Goal: Task Accomplishment & Management: Manage account settings

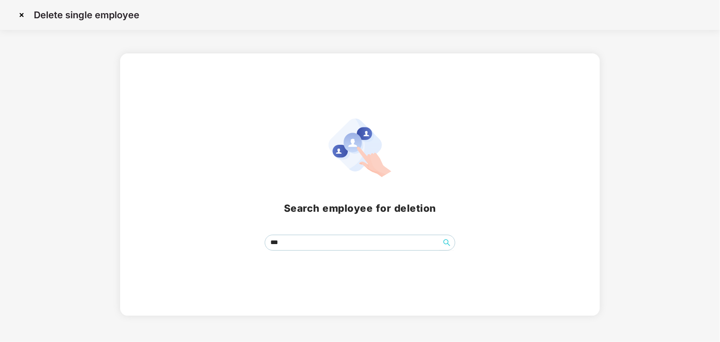
click at [23, 16] on img at bounding box center [21, 15] width 15 height 15
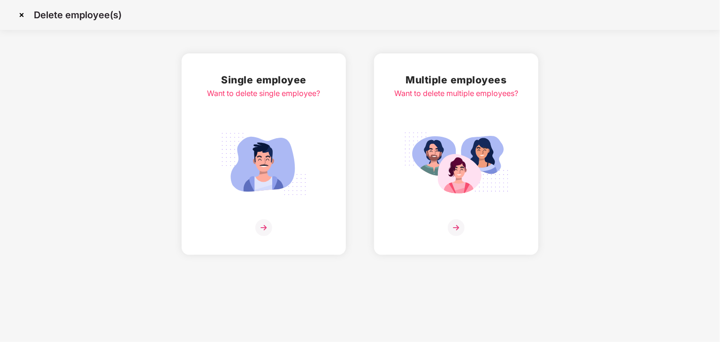
click at [450, 222] on img at bounding box center [455, 228] width 17 height 17
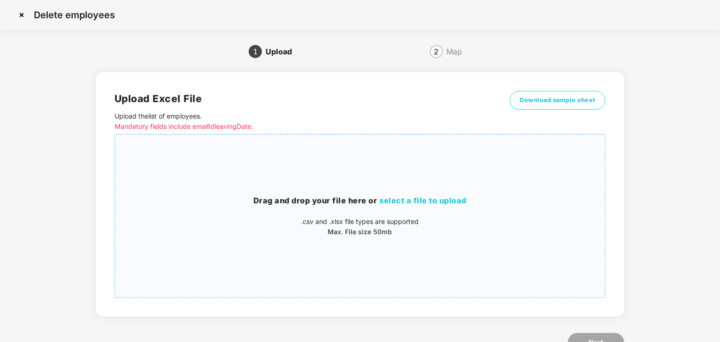
scroll to position [33, 0]
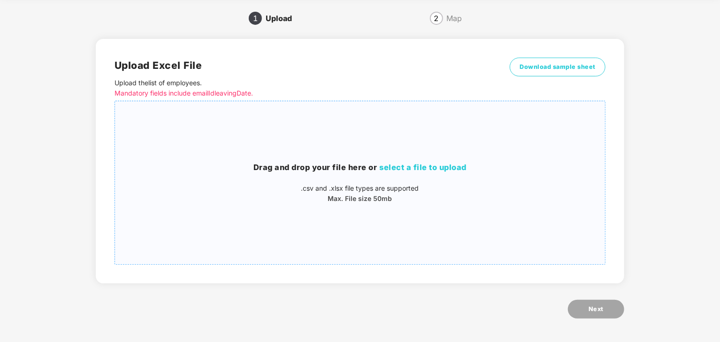
click at [417, 166] on span "select a file to upload" at bounding box center [422, 167] width 87 height 9
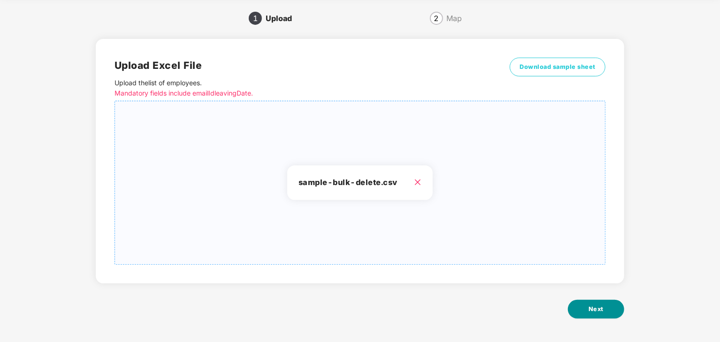
click at [604, 307] on button "Next" at bounding box center [596, 309] width 56 height 19
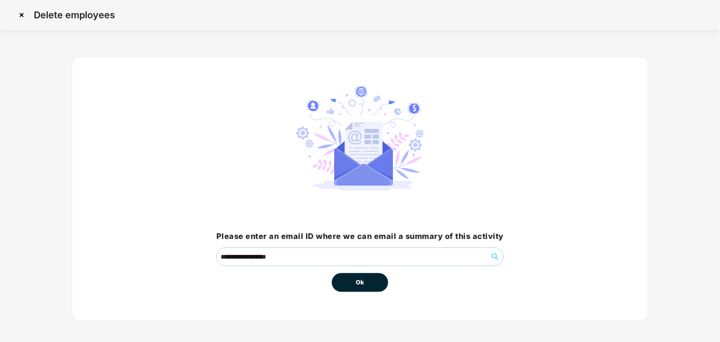
scroll to position [4, 0]
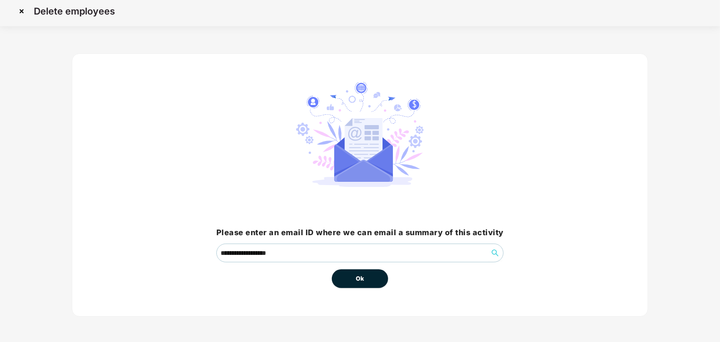
click at [350, 276] on button "Ok" at bounding box center [360, 279] width 56 height 19
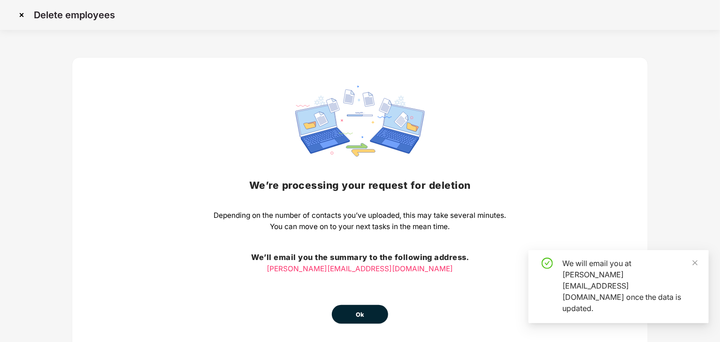
scroll to position [36, 0]
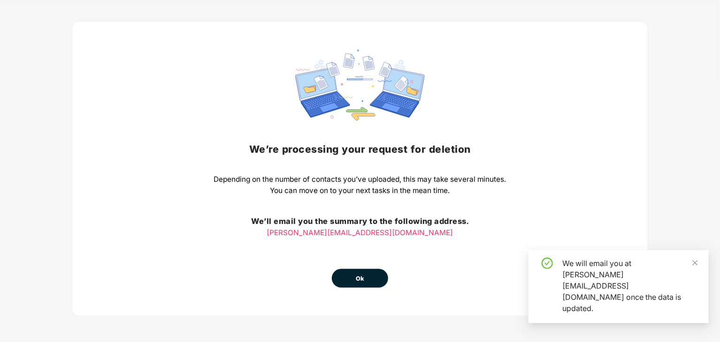
click at [362, 279] on span "Ok" at bounding box center [360, 278] width 8 height 9
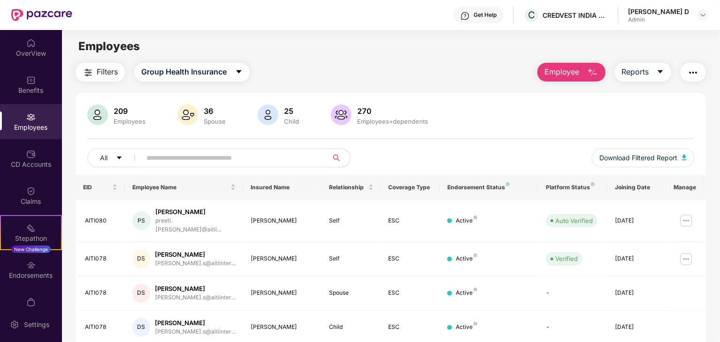
click at [225, 151] on input "text" at bounding box center [230, 158] width 168 height 14
type input "*****"
click at [591, 68] on img "button" at bounding box center [592, 72] width 11 height 11
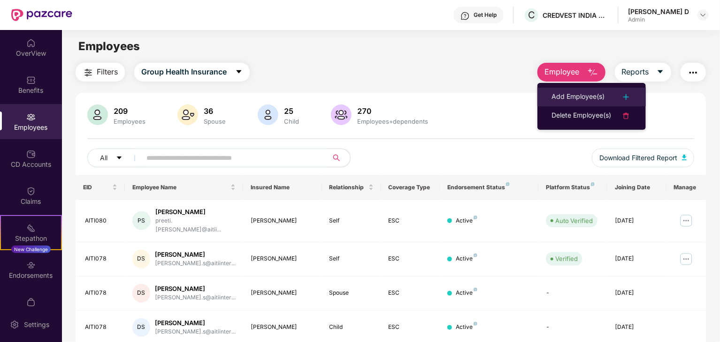
click at [629, 100] on img at bounding box center [625, 96] width 11 height 11
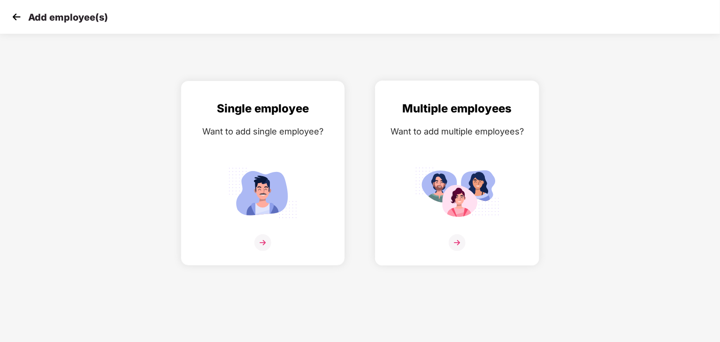
click at [453, 241] on img at bounding box center [456, 243] width 17 height 17
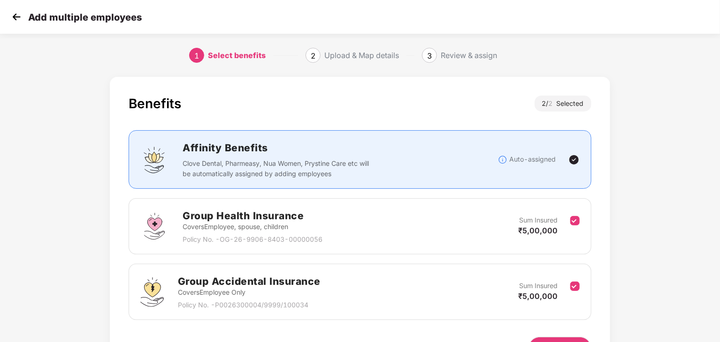
scroll to position [59, 0]
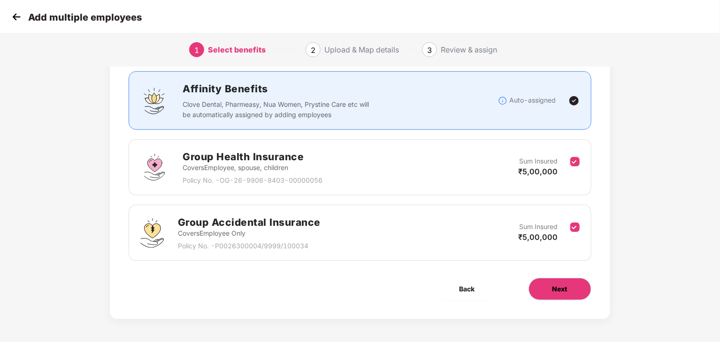
click at [569, 288] on button "Next" at bounding box center [559, 289] width 63 height 23
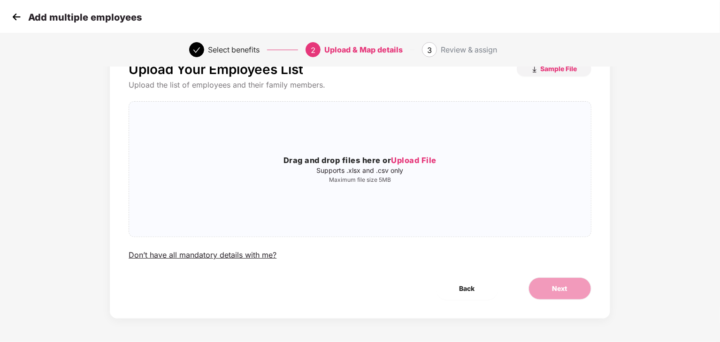
scroll to position [0, 0]
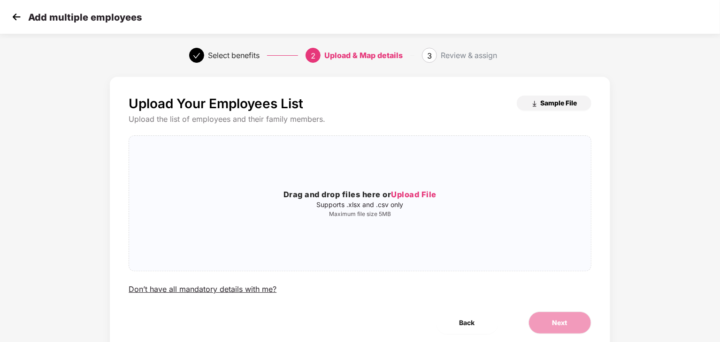
click at [566, 106] on span "Sample File" at bounding box center [558, 102] width 37 height 9
click at [18, 14] on img at bounding box center [16, 17] width 14 height 14
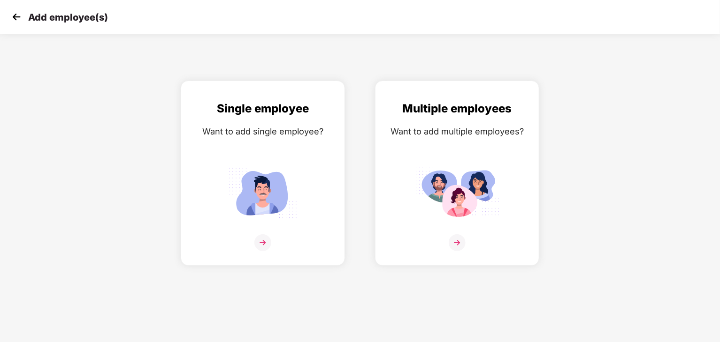
click at [19, 17] on img at bounding box center [16, 17] width 14 height 14
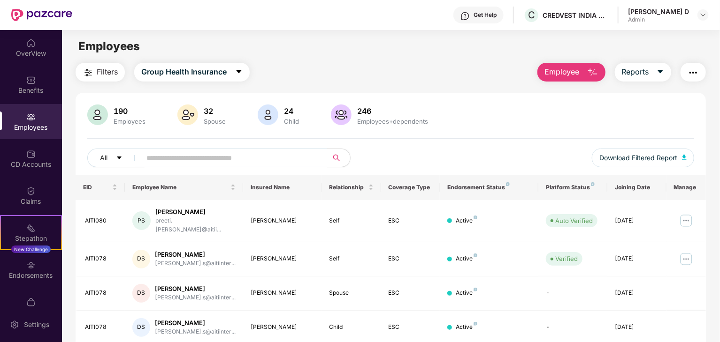
click at [598, 71] on button "Employee" at bounding box center [571, 72] width 68 height 19
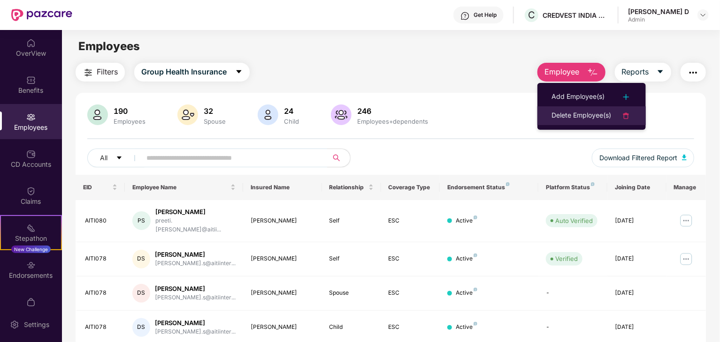
click at [600, 113] on div "Delete Employee(s)" at bounding box center [581, 115] width 60 height 11
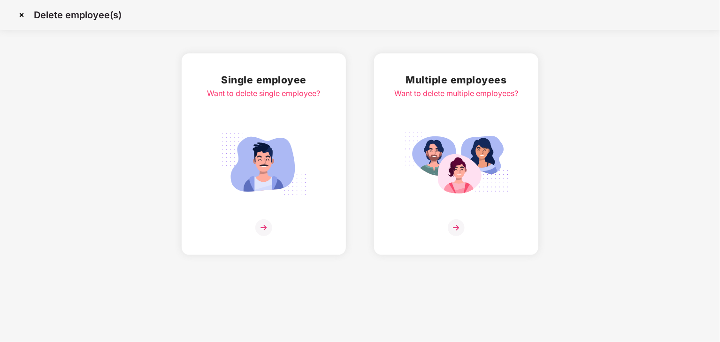
click at [267, 226] on img at bounding box center [263, 228] width 17 height 17
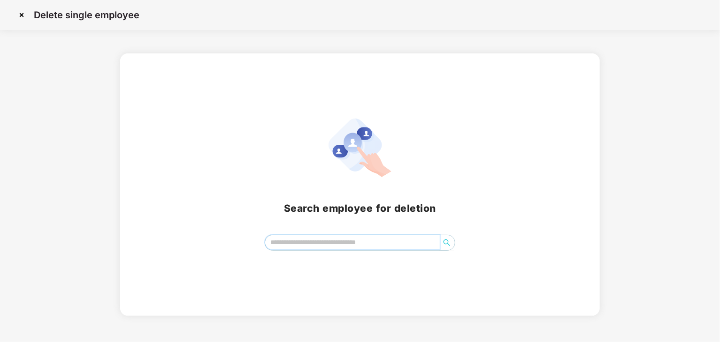
click at [289, 245] on input "search" at bounding box center [352, 242] width 174 height 14
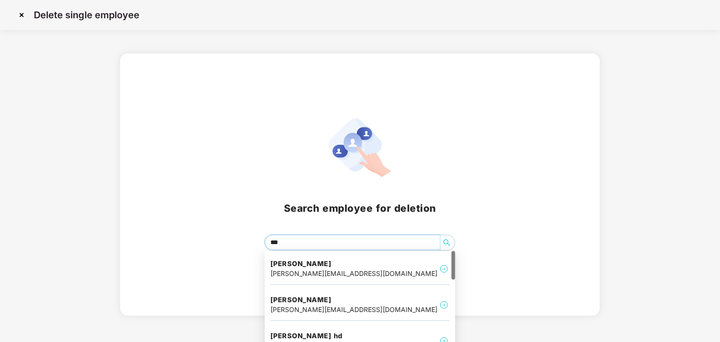
type input "****"
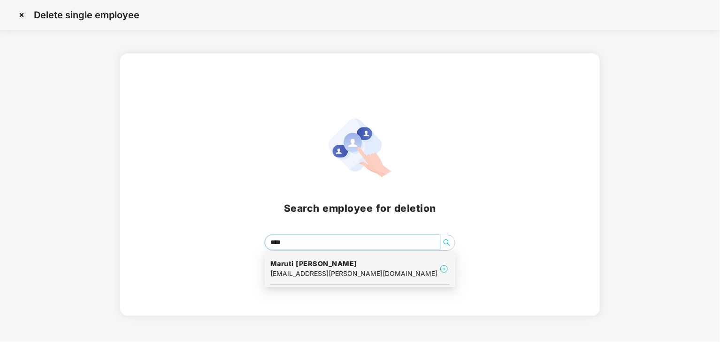
click at [337, 266] on h4 "Maruti [PERSON_NAME]" at bounding box center [353, 263] width 167 height 9
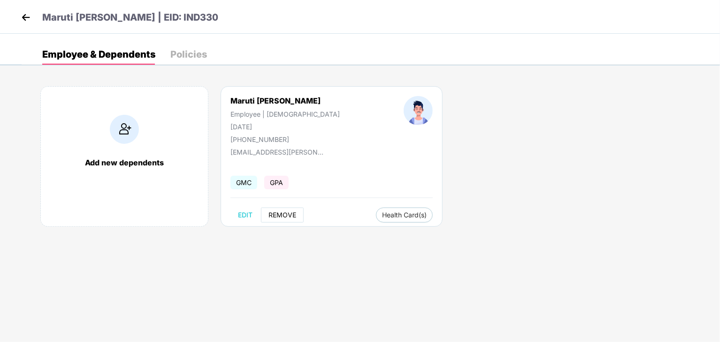
click at [275, 220] on button "REMOVE" at bounding box center [282, 215] width 43 height 15
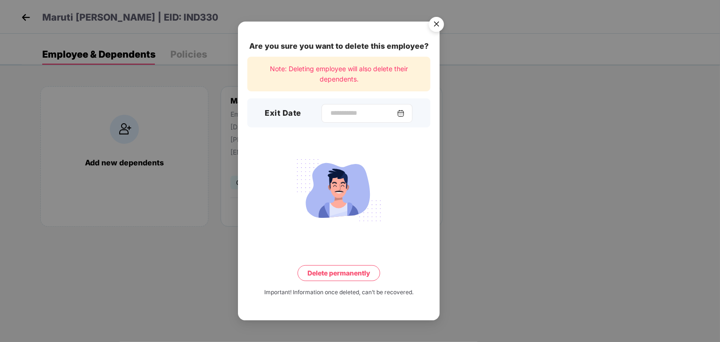
click at [323, 116] on div at bounding box center [366, 113] width 91 height 19
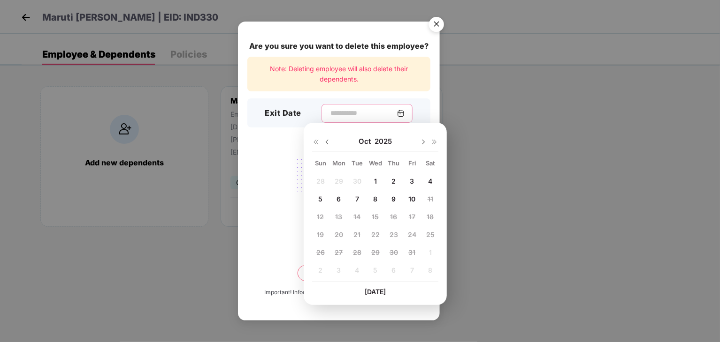
click at [329, 116] on input at bounding box center [363, 113] width 68 height 10
click at [327, 141] on img at bounding box center [327, 142] width 8 height 8
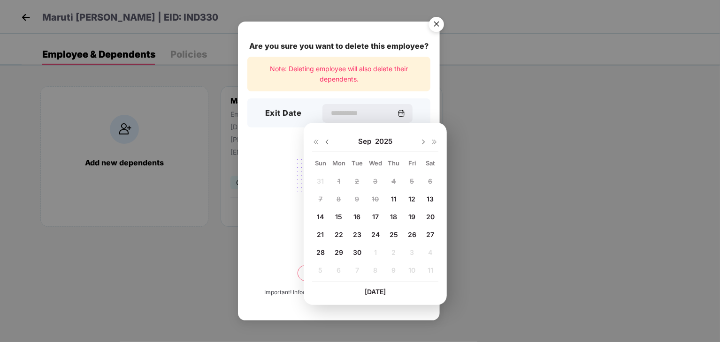
click at [327, 141] on img at bounding box center [327, 142] width 8 height 8
click at [420, 143] on img at bounding box center [423, 142] width 8 height 8
click at [393, 200] on span "11" at bounding box center [394, 199] width 6 height 8
type input "**********"
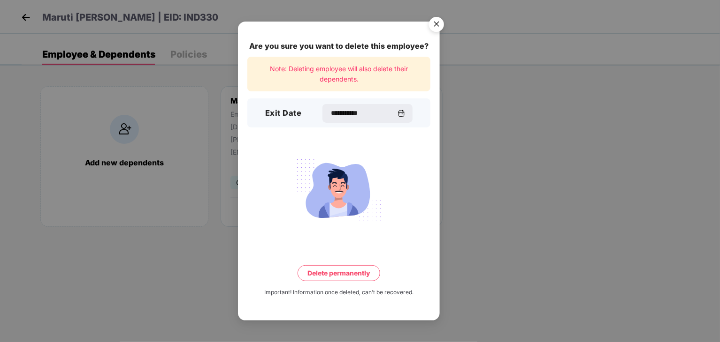
click at [348, 274] on button "Delete permanently" at bounding box center [338, 273] width 83 height 16
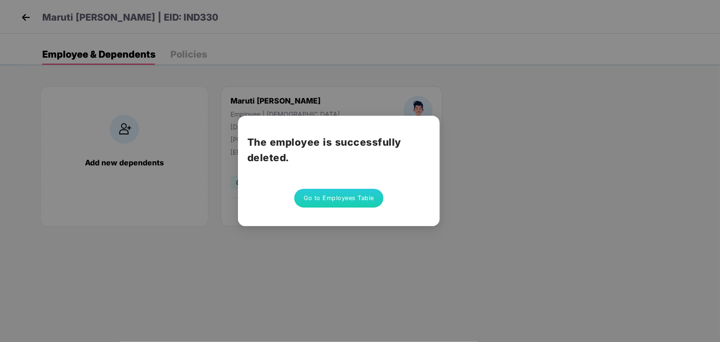
click at [348, 194] on button "Go to Employees Table" at bounding box center [338, 198] width 89 height 19
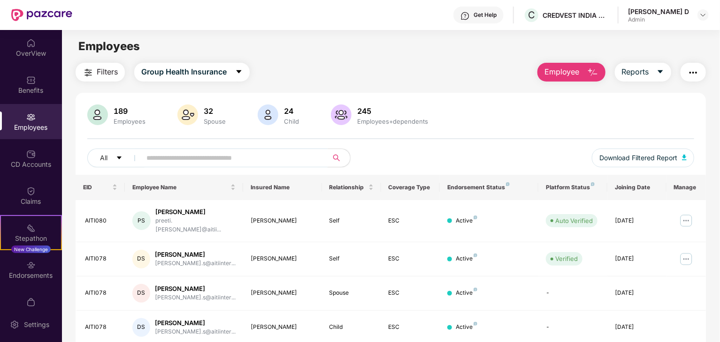
click at [247, 164] on input "text" at bounding box center [230, 158] width 168 height 14
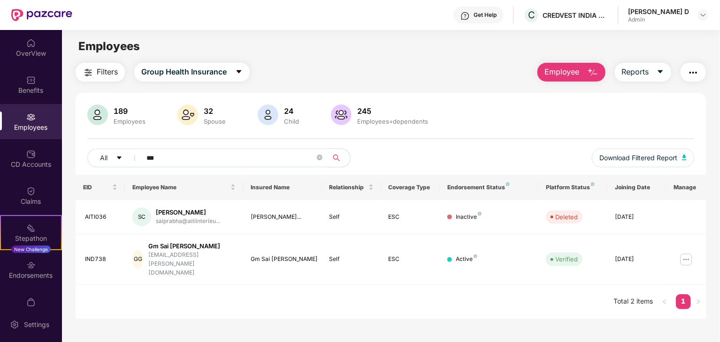
type input "***"
click at [596, 76] on img "button" at bounding box center [592, 72] width 11 height 11
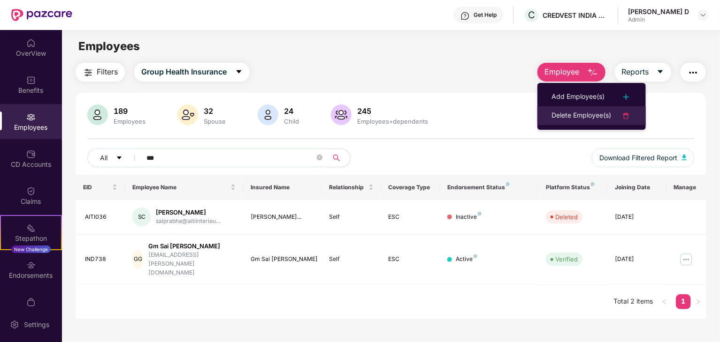
click at [584, 113] on div "Delete Employee(s)" at bounding box center [581, 115] width 60 height 11
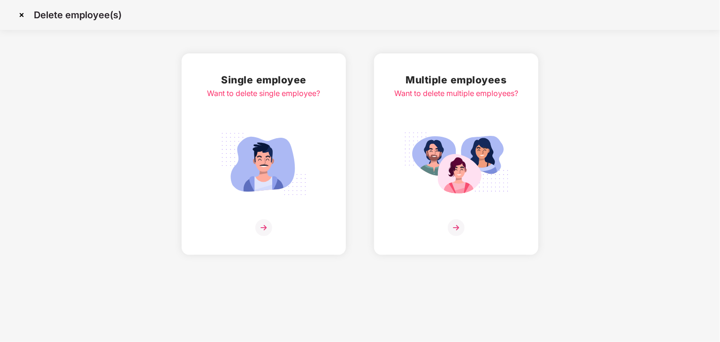
click at [265, 229] on img at bounding box center [263, 228] width 17 height 17
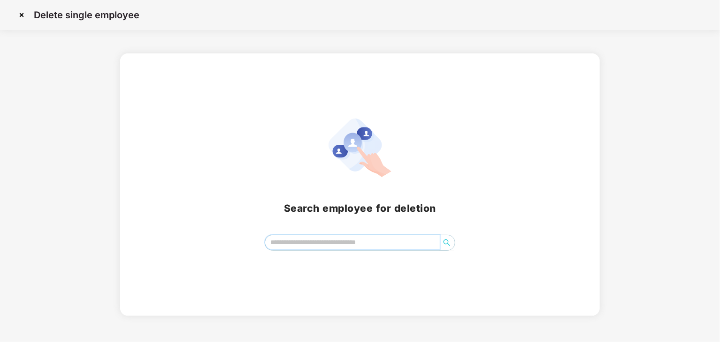
click at [310, 245] on input "search" at bounding box center [352, 242] width 174 height 14
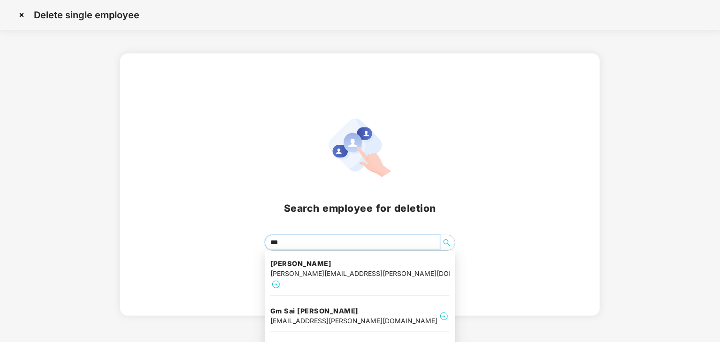
scroll to position [17, 0]
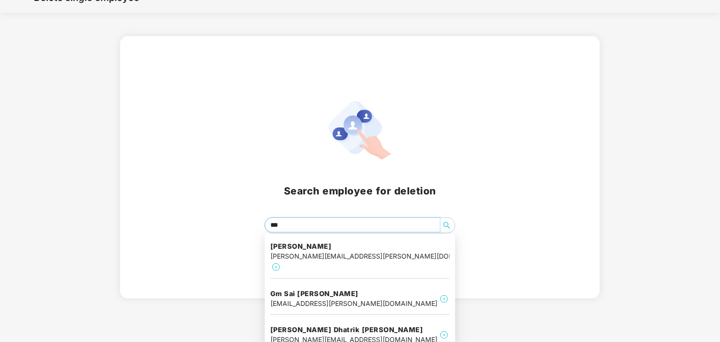
type input "***"
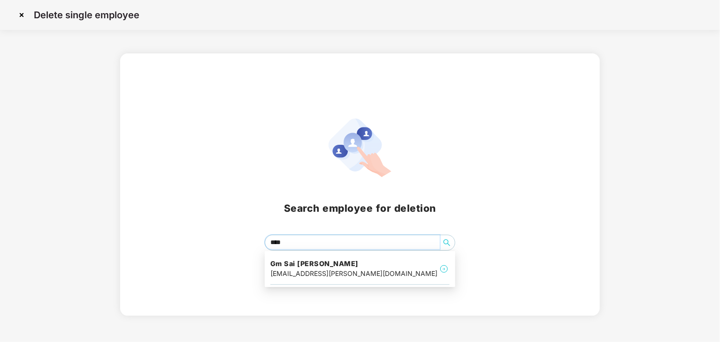
scroll to position [0, 0]
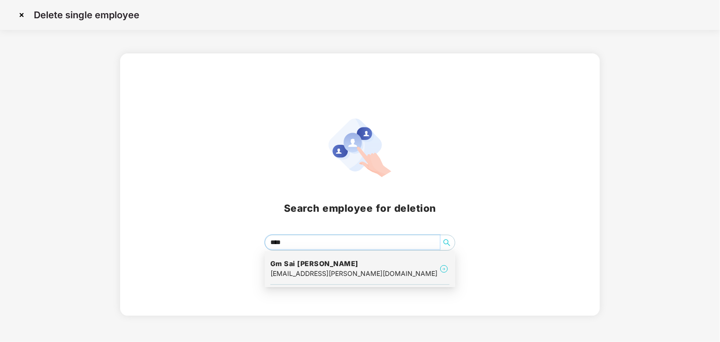
click at [379, 275] on div "Gm Sai [PERSON_NAME] [EMAIL_ADDRESS][PERSON_NAME][DOMAIN_NAME]" at bounding box center [359, 269] width 179 height 31
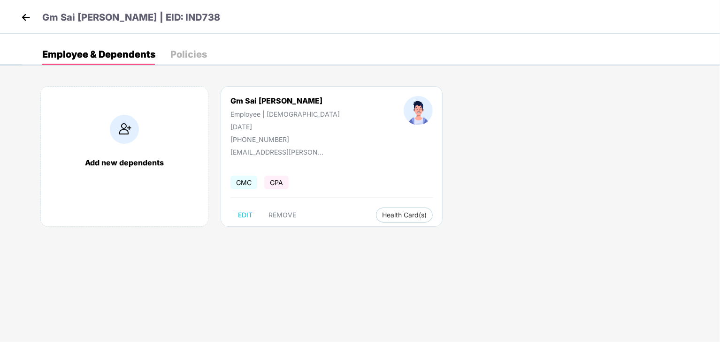
click at [25, 15] on img at bounding box center [26, 17] width 14 height 14
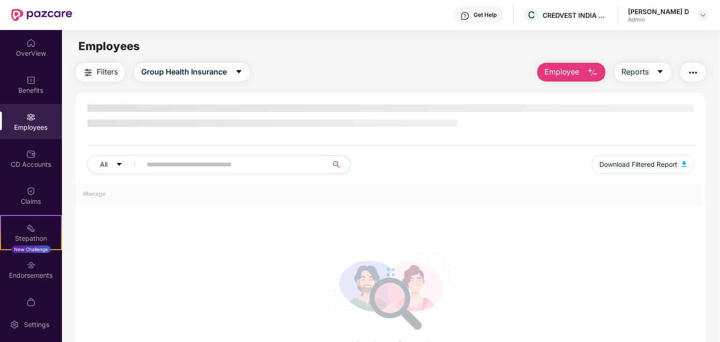
click at [68, 14] on img at bounding box center [41, 15] width 61 height 12
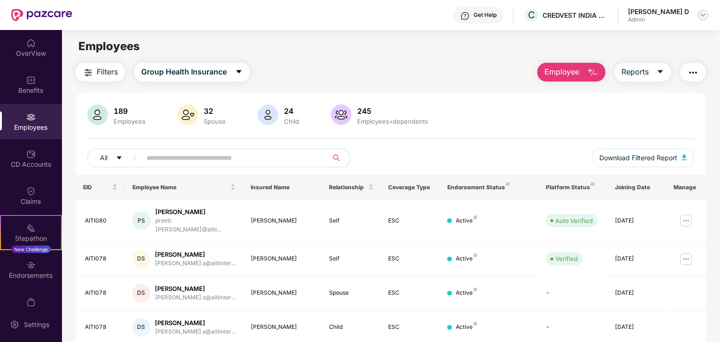
click at [706, 15] on div at bounding box center [702, 14] width 11 height 11
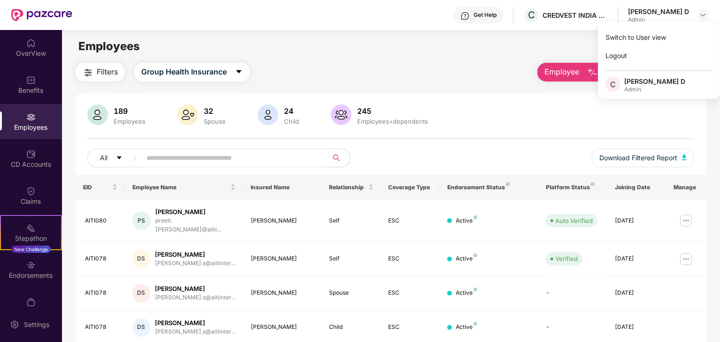
click at [533, 32] on main "Employees Filters Group Health Insurance Employee Reports 189 Employees 32 Spou…" at bounding box center [390, 201] width 657 height 342
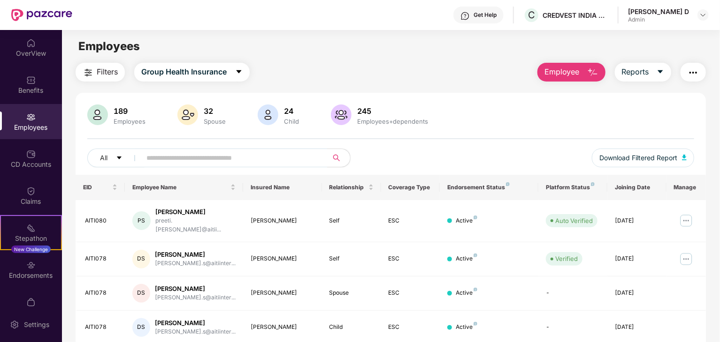
click at [410, 60] on main "Employees Filters Group Health Insurance Employee Reports 189 Employees 32 Spou…" at bounding box center [390, 201] width 657 height 342
click at [589, 68] on img "button" at bounding box center [592, 72] width 11 height 11
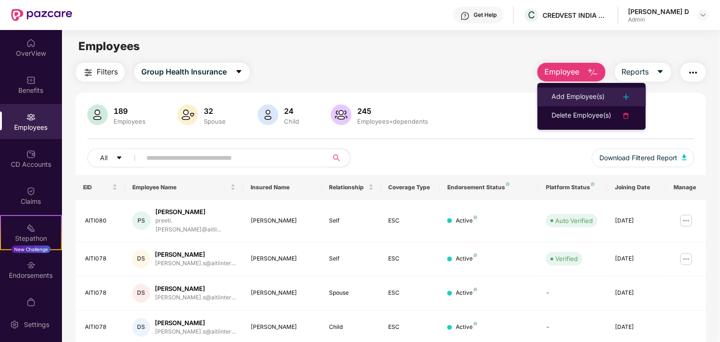
click at [591, 98] on div "Add Employee(s)" at bounding box center [577, 96] width 53 height 11
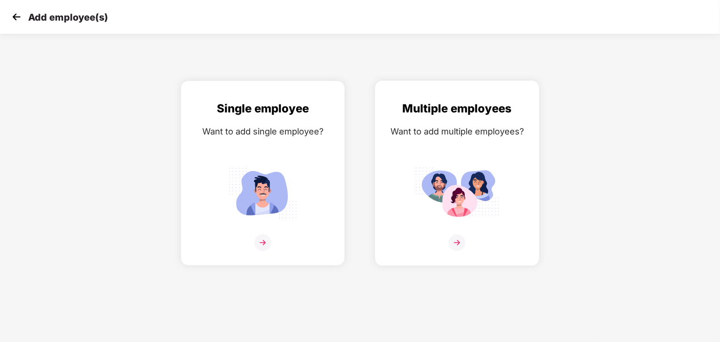
click at [453, 250] on img at bounding box center [456, 243] width 17 height 17
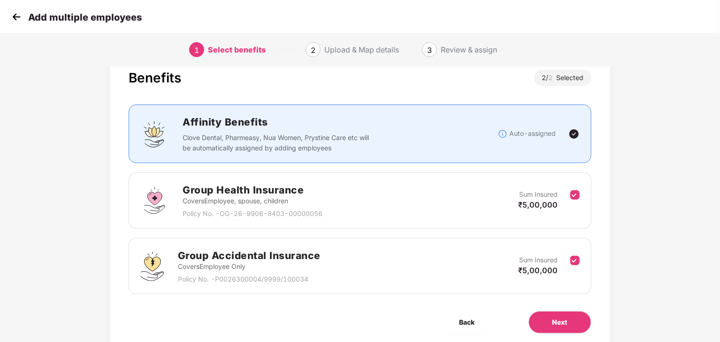
scroll to position [28, 0]
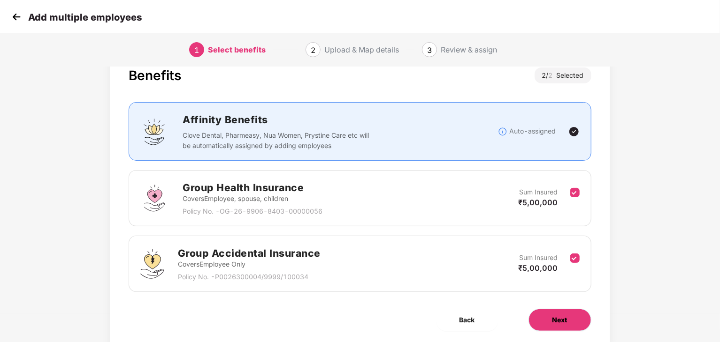
click at [557, 321] on span "Next" at bounding box center [559, 320] width 15 height 10
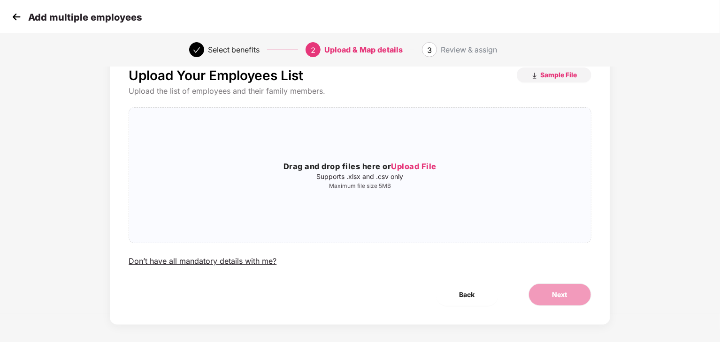
scroll to position [0, 0]
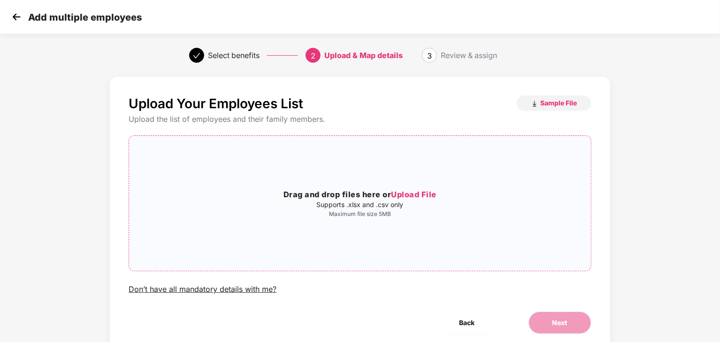
click at [404, 194] on span "Upload File" at bounding box center [413, 194] width 45 height 9
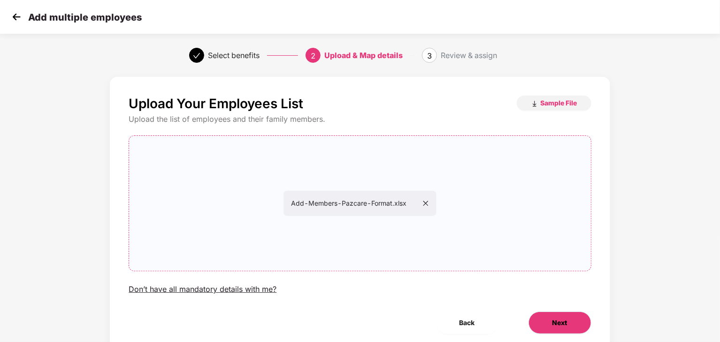
click at [568, 317] on button "Next" at bounding box center [559, 323] width 63 height 23
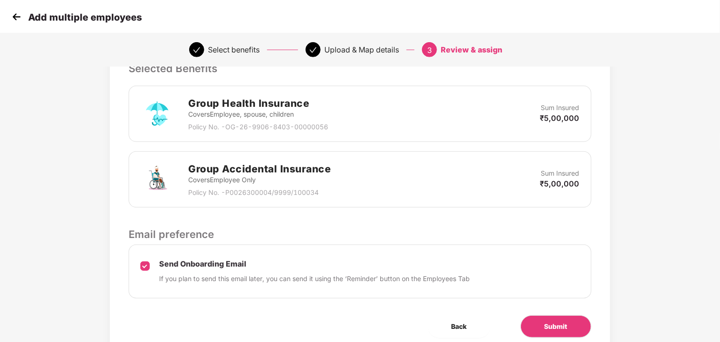
scroll to position [216, 0]
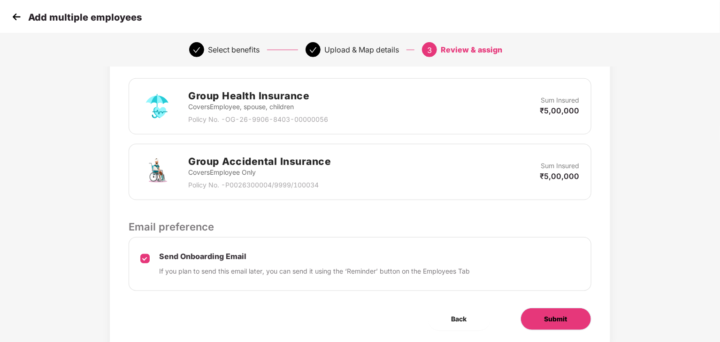
click at [561, 318] on span "Submit" at bounding box center [555, 319] width 23 height 10
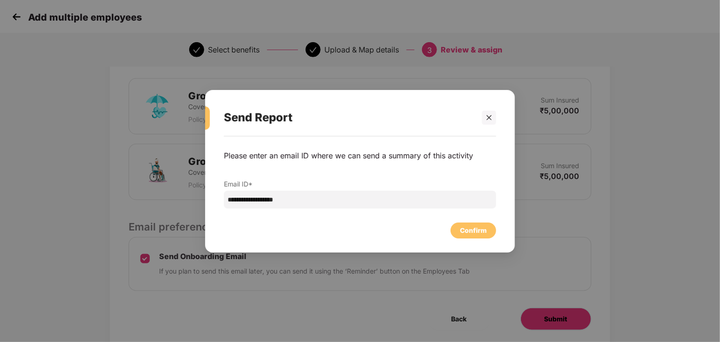
scroll to position [0, 0]
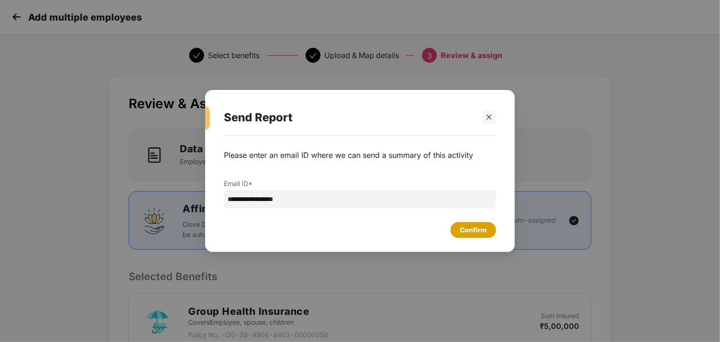
click at [486, 236] on div "Confirm" at bounding box center [472, 230] width 45 height 16
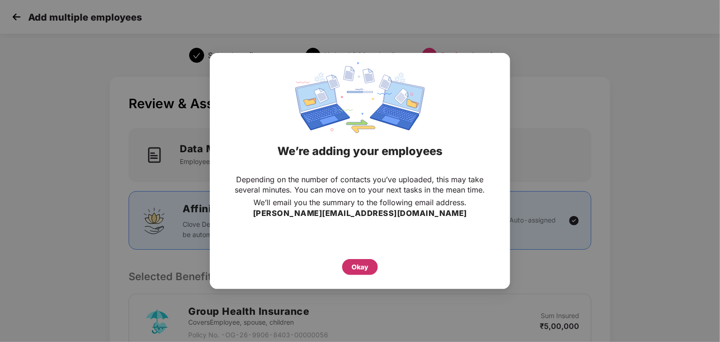
click at [363, 269] on div "Okay" at bounding box center [359, 267] width 17 height 10
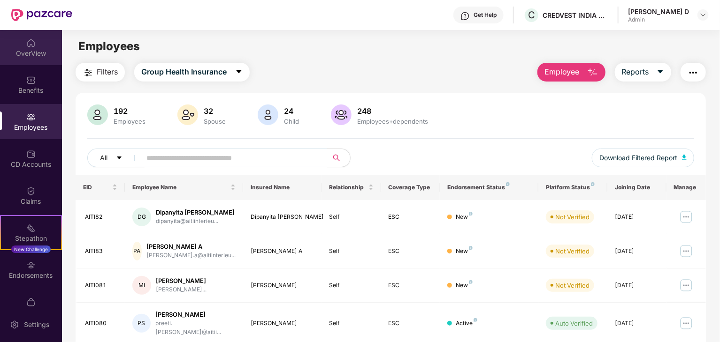
click at [37, 52] on div "OverView" at bounding box center [31, 53] width 62 height 9
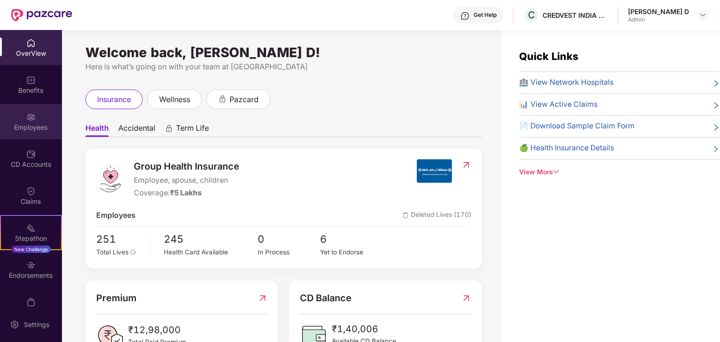
click at [23, 114] on div "Employees" at bounding box center [31, 121] width 62 height 35
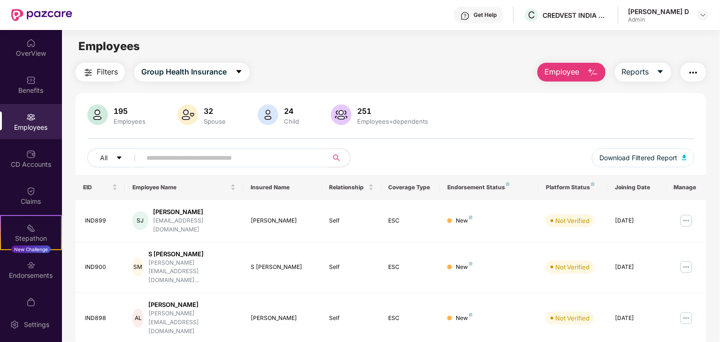
click at [211, 151] on input "text" at bounding box center [230, 158] width 168 height 14
click at [597, 69] on img "button" at bounding box center [592, 72] width 11 height 11
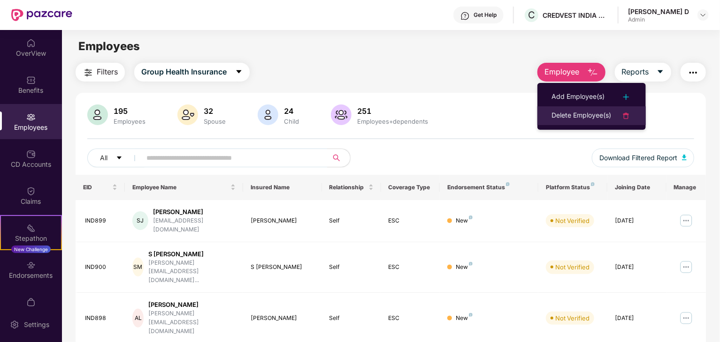
click at [592, 115] on div "Delete Employee(s)" at bounding box center [581, 115] width 60 height 11
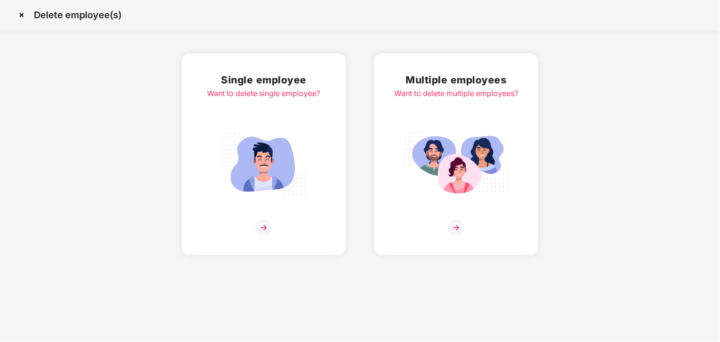
click at [265, 229] on img at bounding box center [263, 228] width 17 height 17
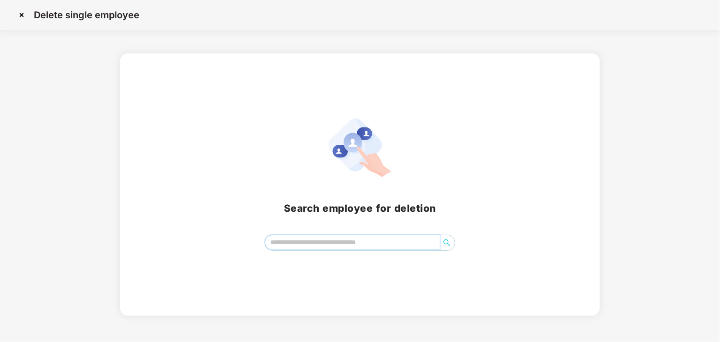
click at [342, 248] on input "search" at bounding box center [352, 242] width 174 height 14
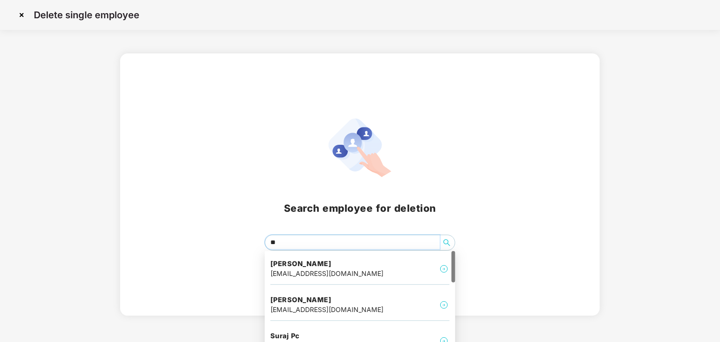
type input "*"
